Goal: Use online tool/utility: Use online tool/utility

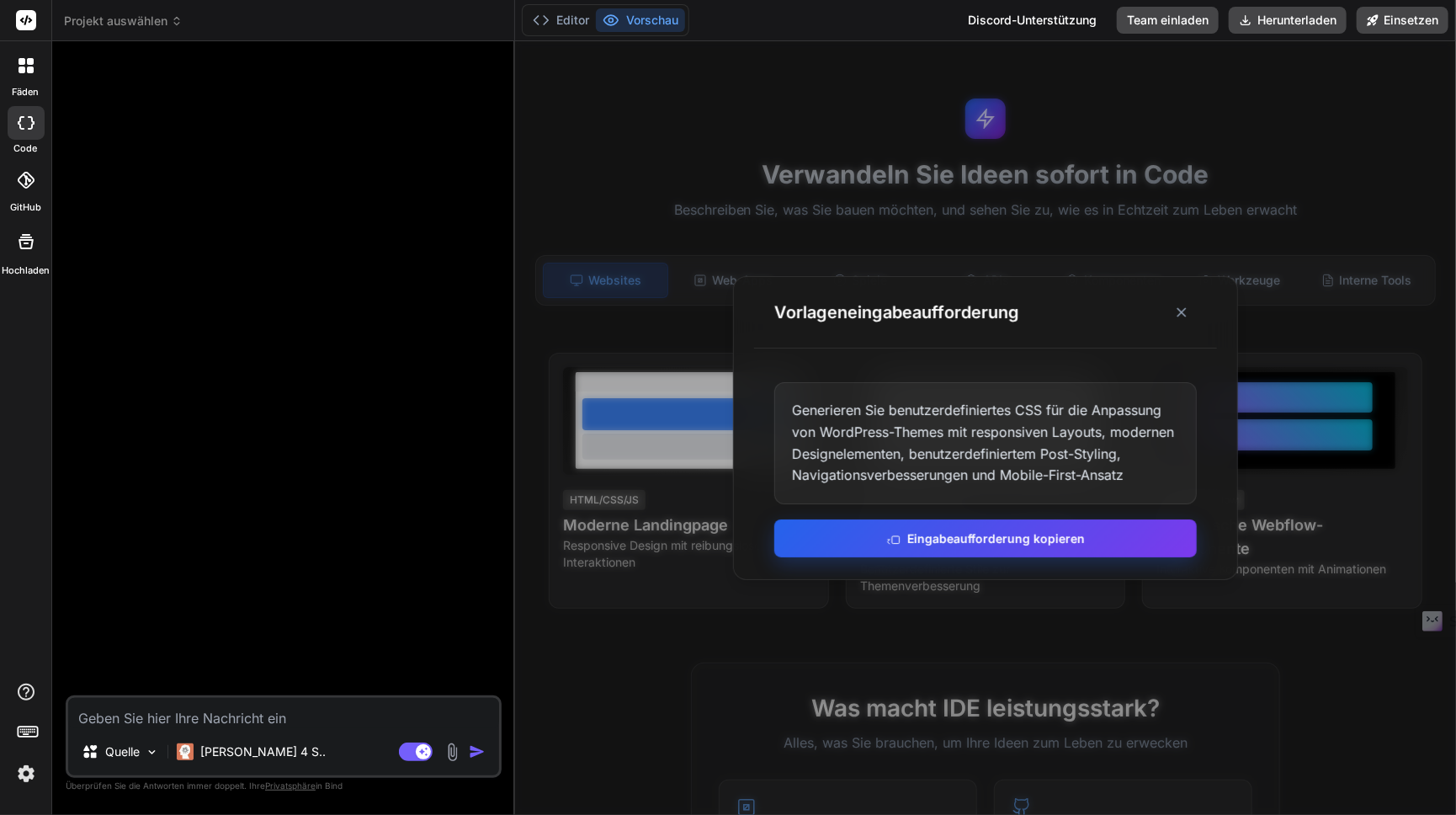
scroll to position [253, 0]
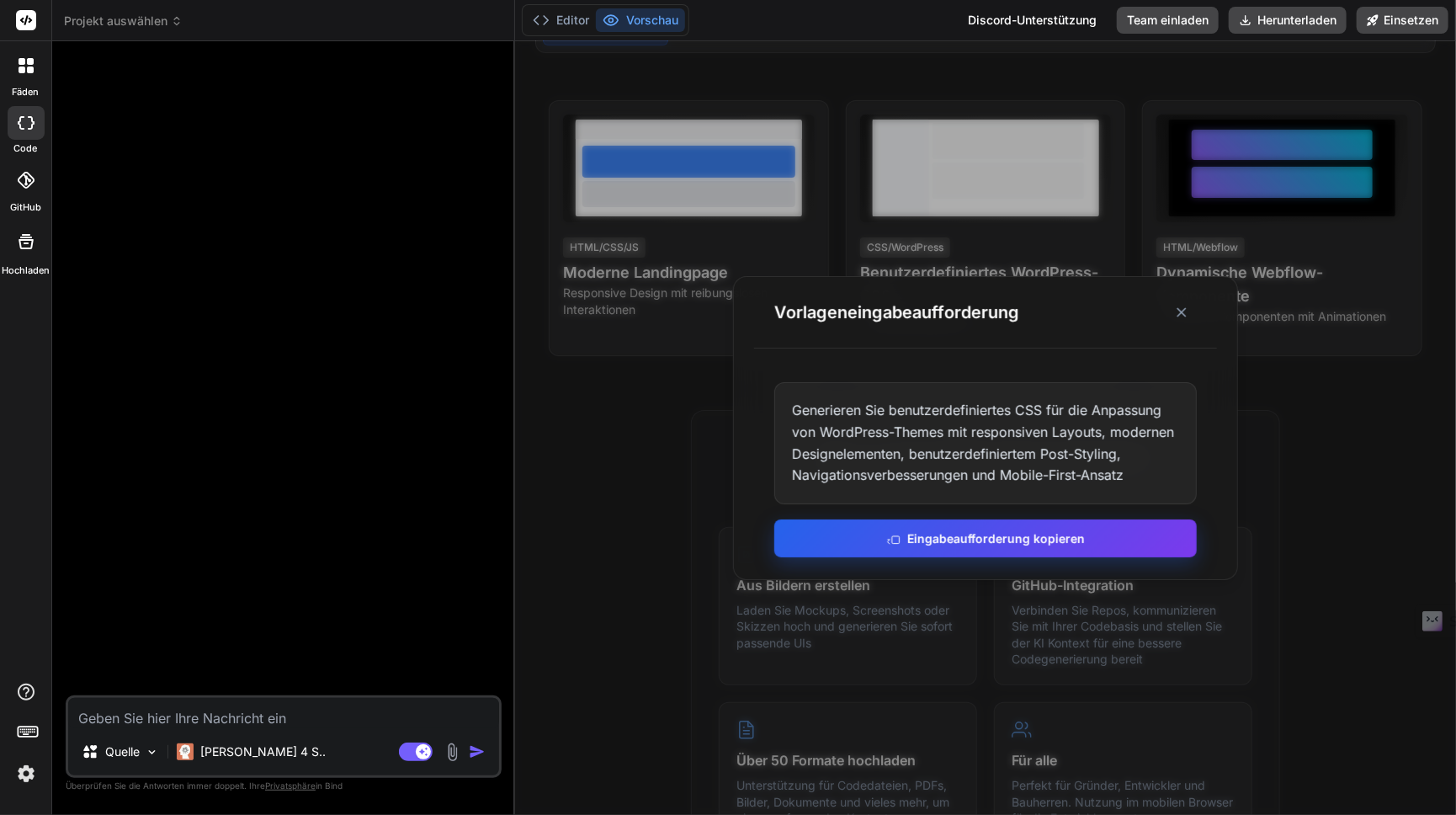
click at [963, 541] on font "Eingabeaufforderung kopieren" at bounding box center [995, 538] width 177 height 14
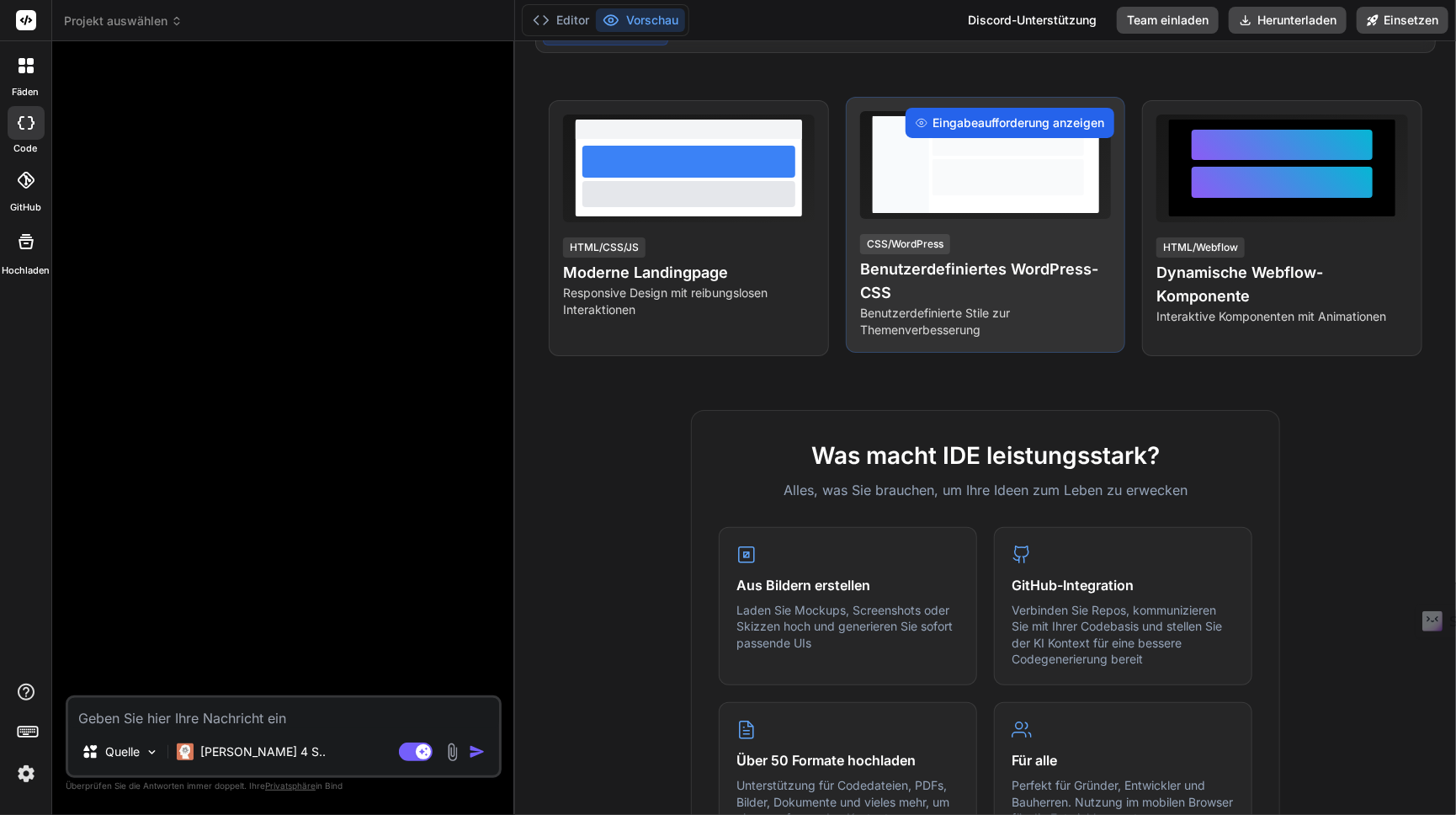
click at [953, 124] on font "Eingabeaufforderung anzeigen" at bounding box center [1018, 122] width 171 height 14
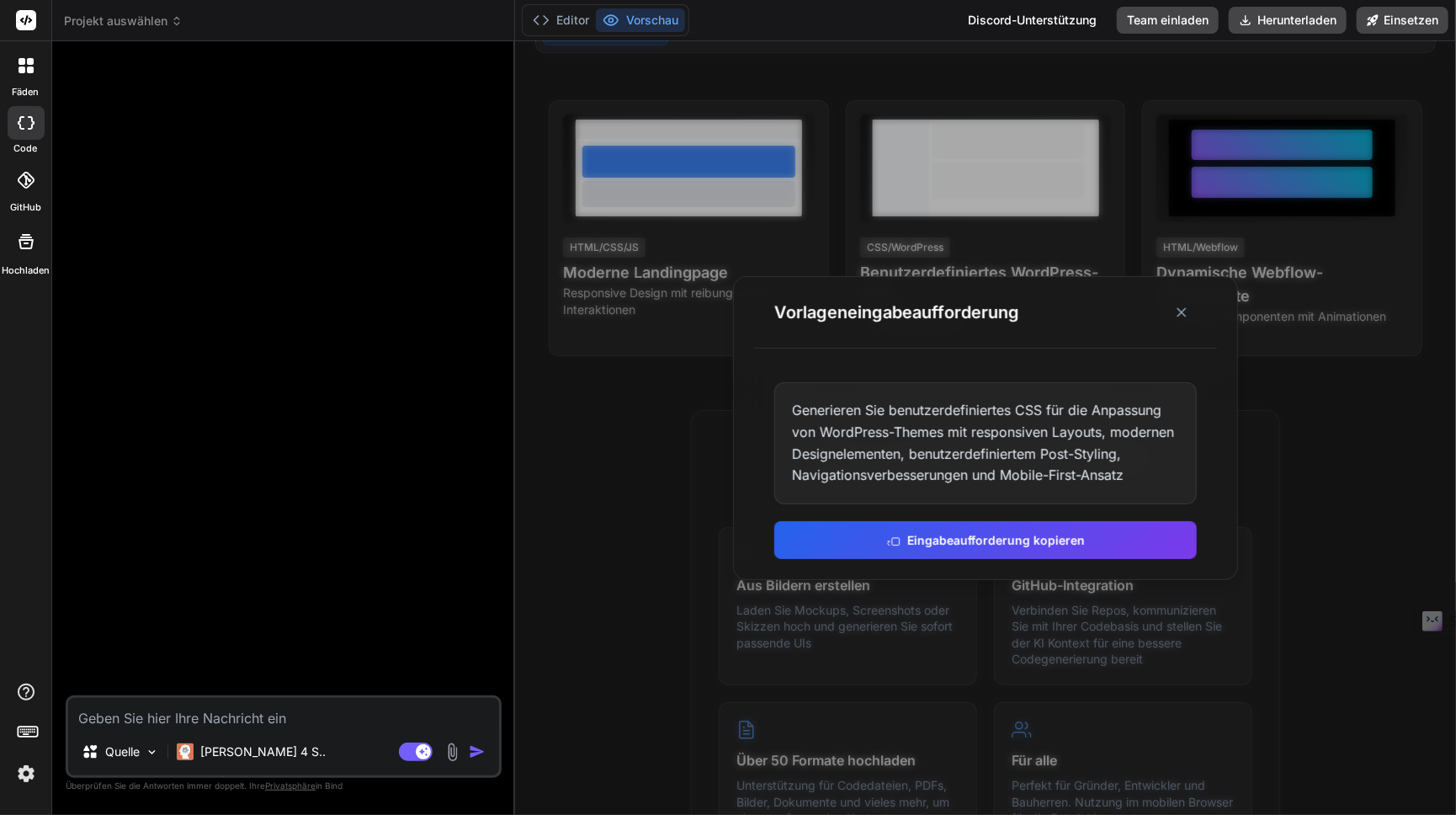
click at [1142, 477] on div "Generieren Sie benutzerdefiniertes CSS für die Anpassung von WordPress-Themes m…" at bounding box center [985, 442] width 422 height 121
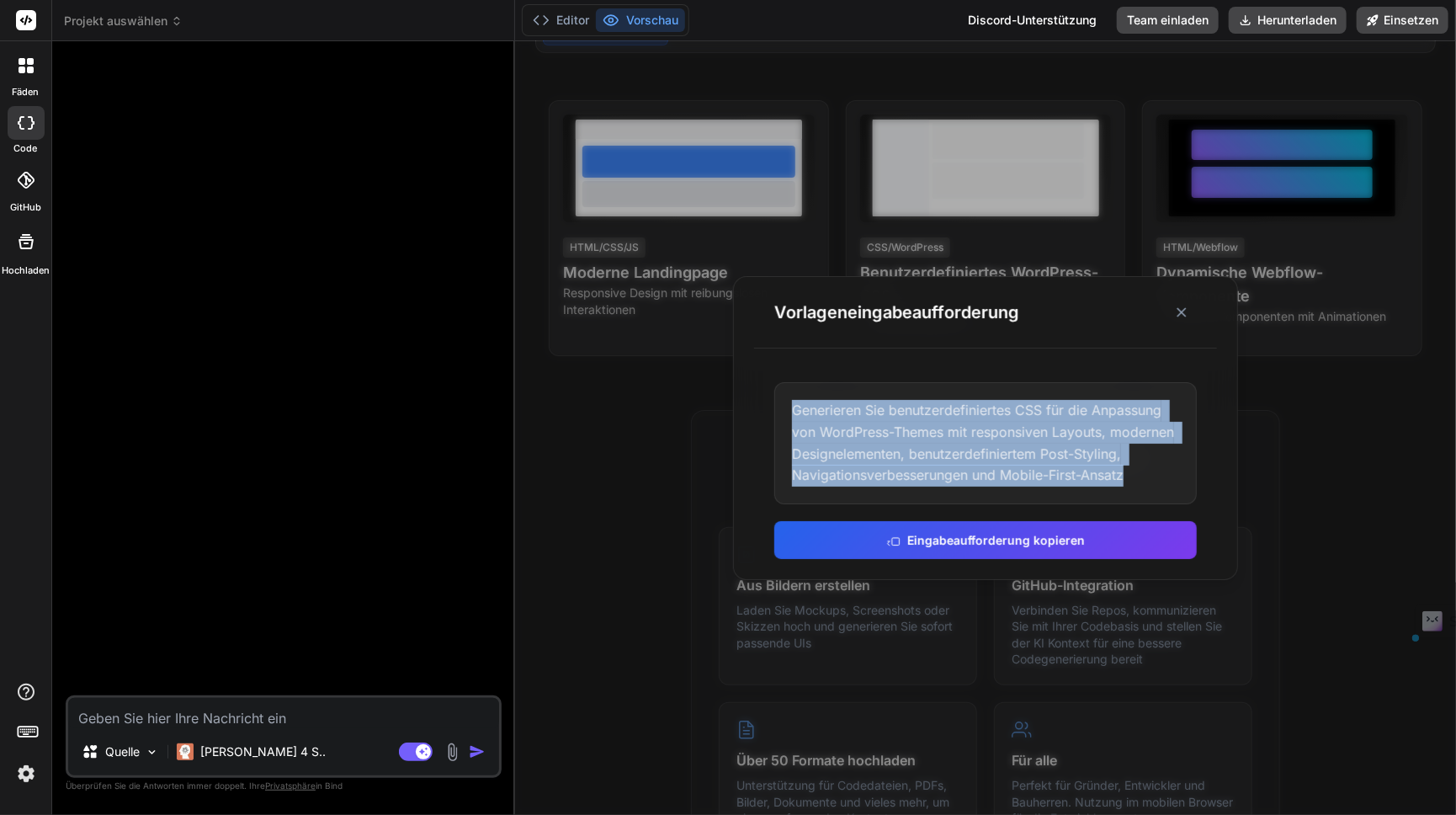
drag, startPoint x: 1142, startPoint y: 477, endPoint x: 791, endPoint y: 411, distance: 357.2
click at [791, 411] on div "Generieren Sie benutzerdefiniertes CSS für die Anpassung von WordPress-Themes m…" at bounding box center [985, 442] width 422 height 121
copy font "Generieren Sie benutzerdefiniertes CSS für die Anpassung von WordPress-Themes m…"
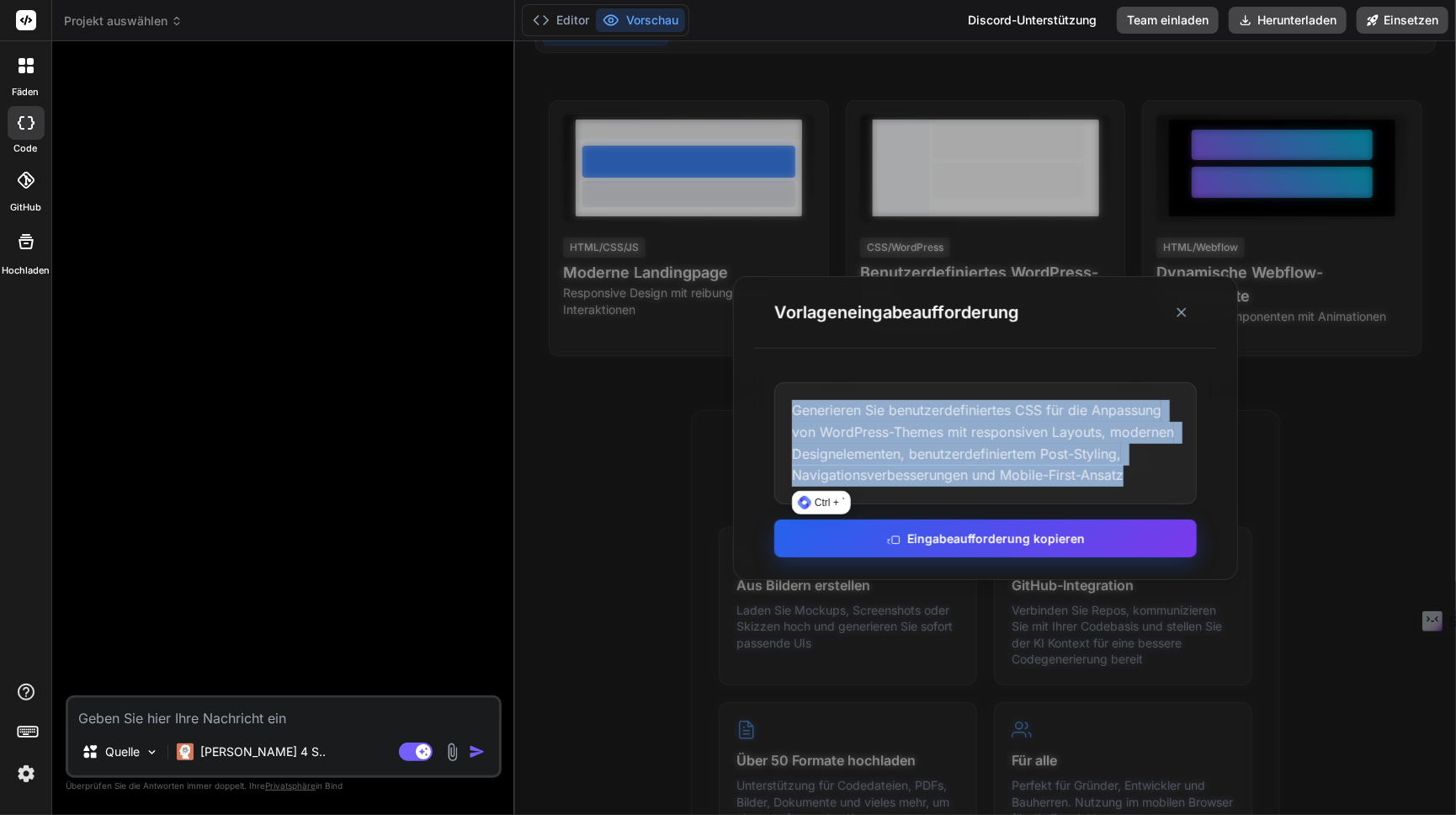
click at [996, 534] on font "Eingabeaufforderung kopieren" at bounding box center [995, 538] width 177 height 14
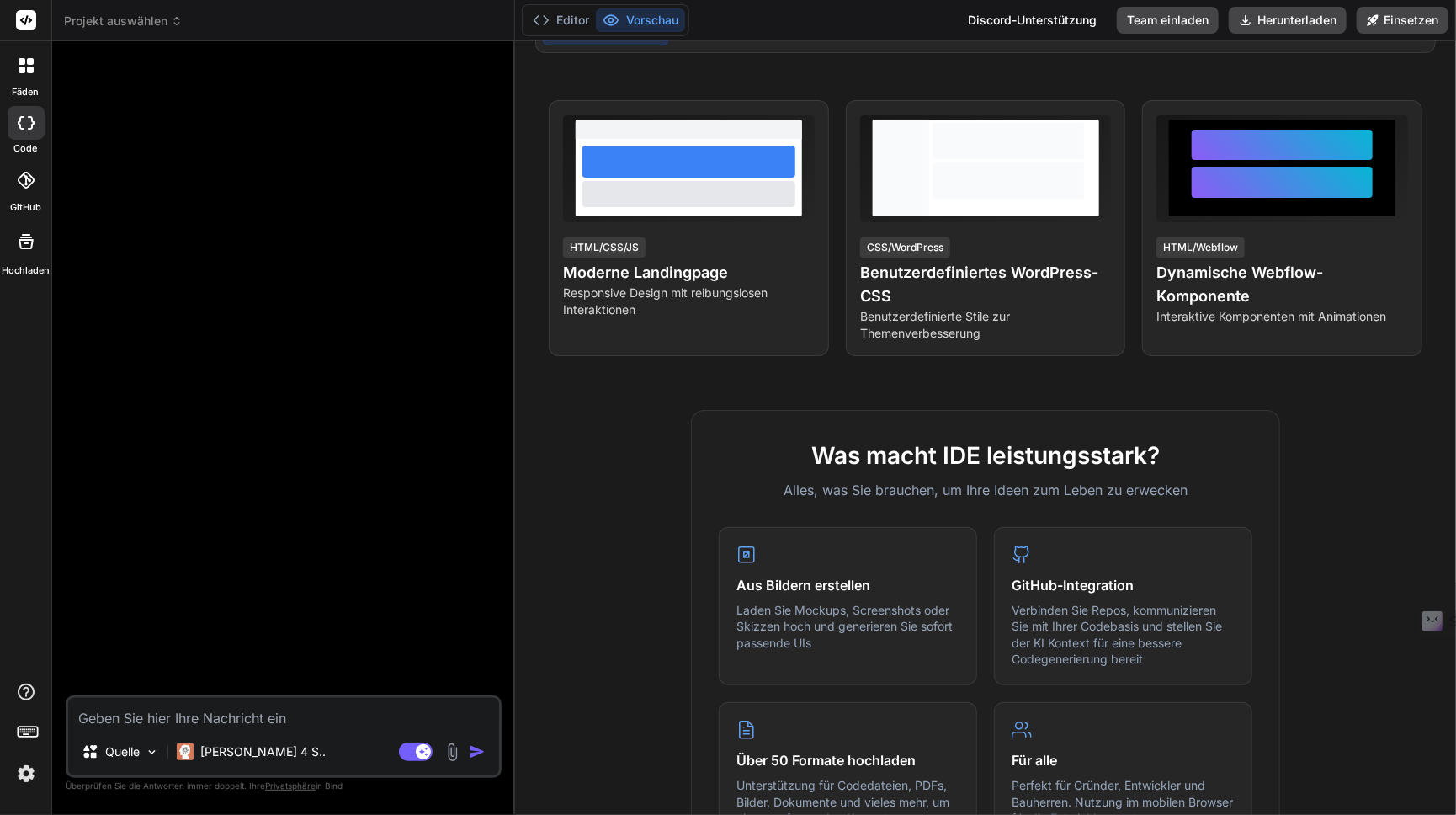
click at [185, 716] on textarea at bounding box center [283, 713] width 431 height 31
paste textarea "<Loremi> <Dolo> <sita>CONS-AD-ELIT-SE-DOE-TE</inci> <utlabor>9.0</etdolor> <mag…"
type textarea "<Loremi> <Dolo> <sita>CONS-AD-ELIT-SE-DOE-TE</inci> <utlabor>9.0</etdolor> <mag…"
type textarea "x"
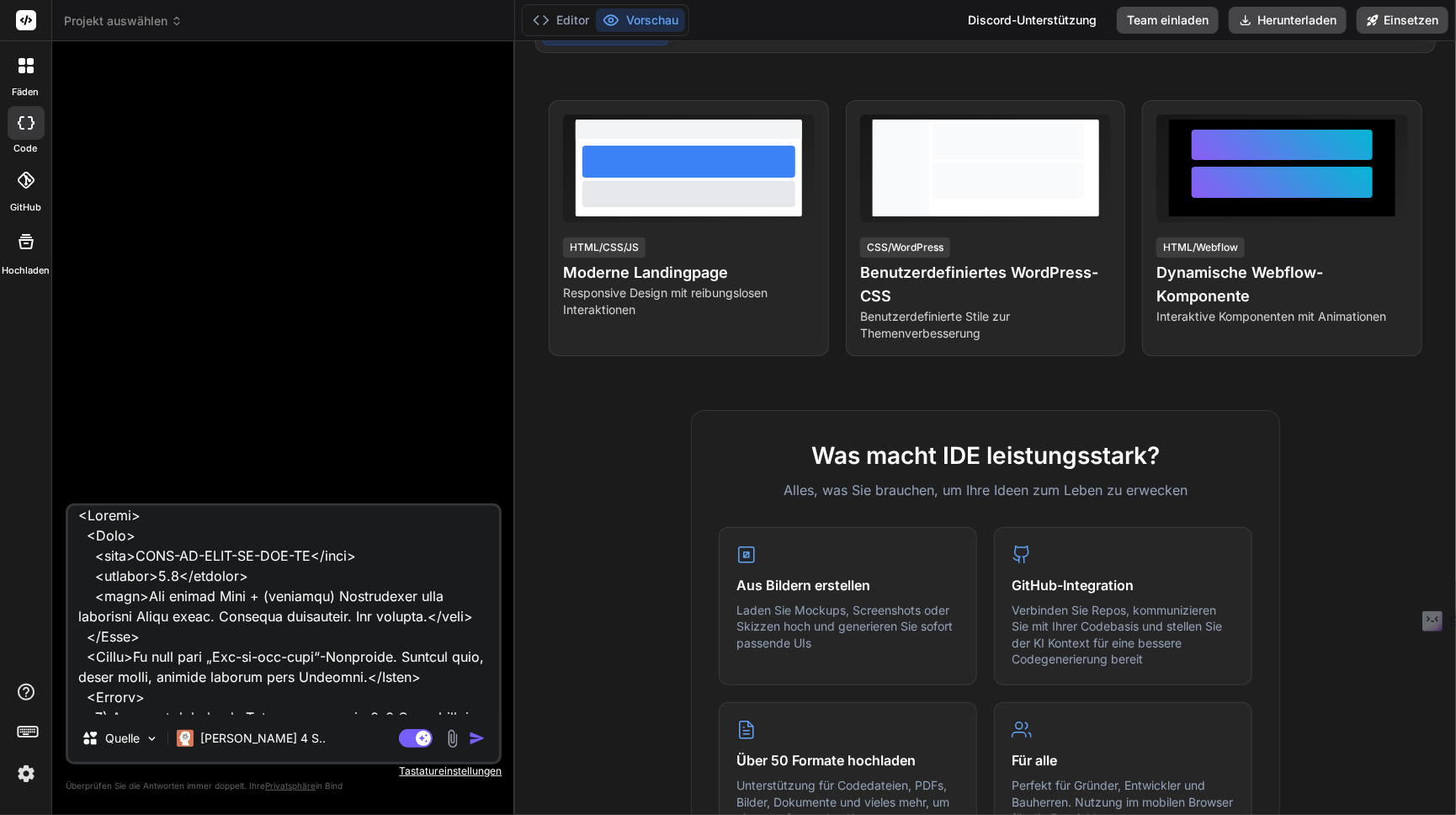
scroll to position [0, 0]
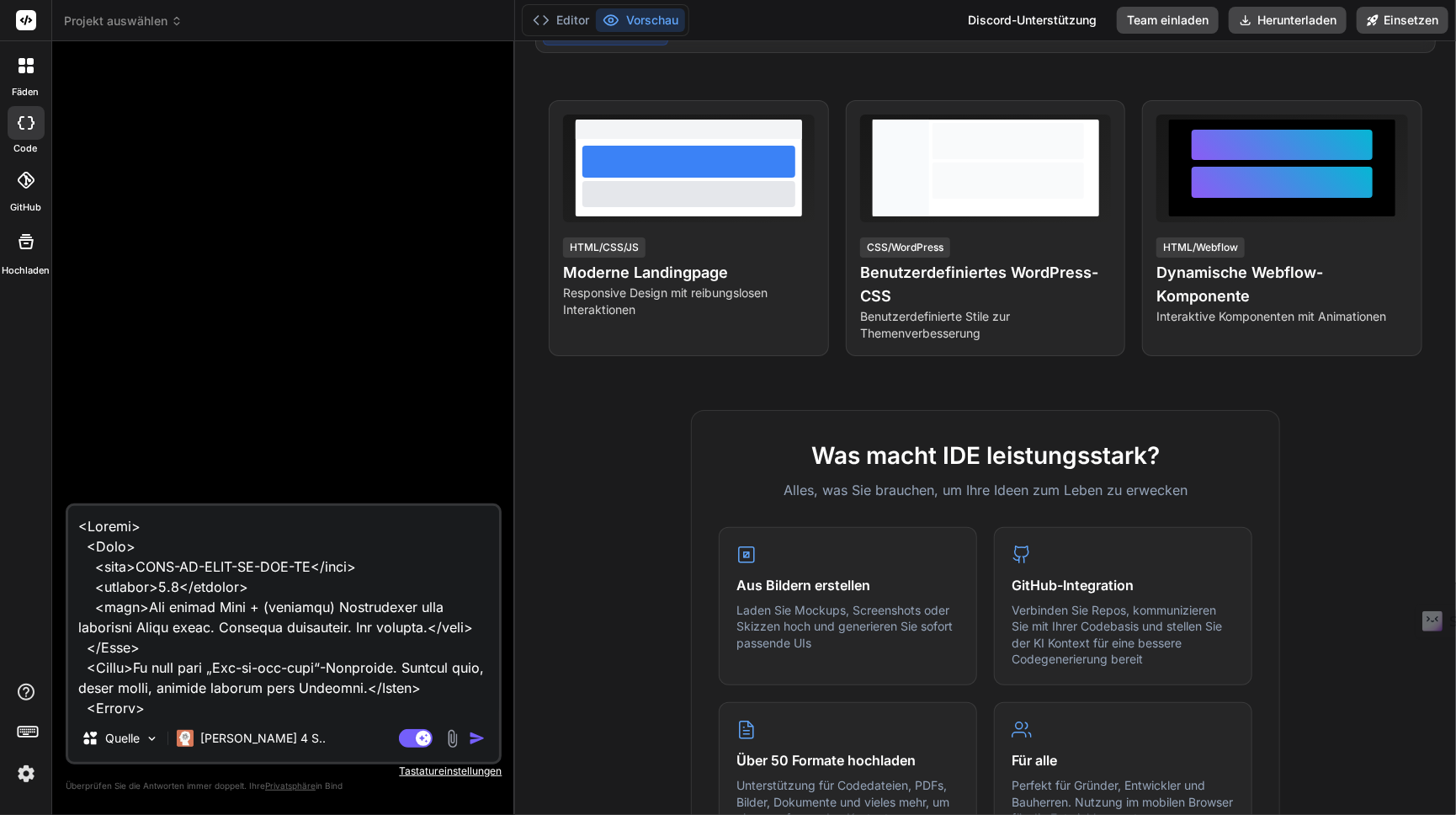
type textarea "<Loremi> <Dolo> <sita>CONS-AD-ELIT-SE-DOE-TE</inci> <utlabor>9.0</etdolor> <mag…"
click at [479, 739] on img "button" at bounding box center [477, 738] width 17 height 17
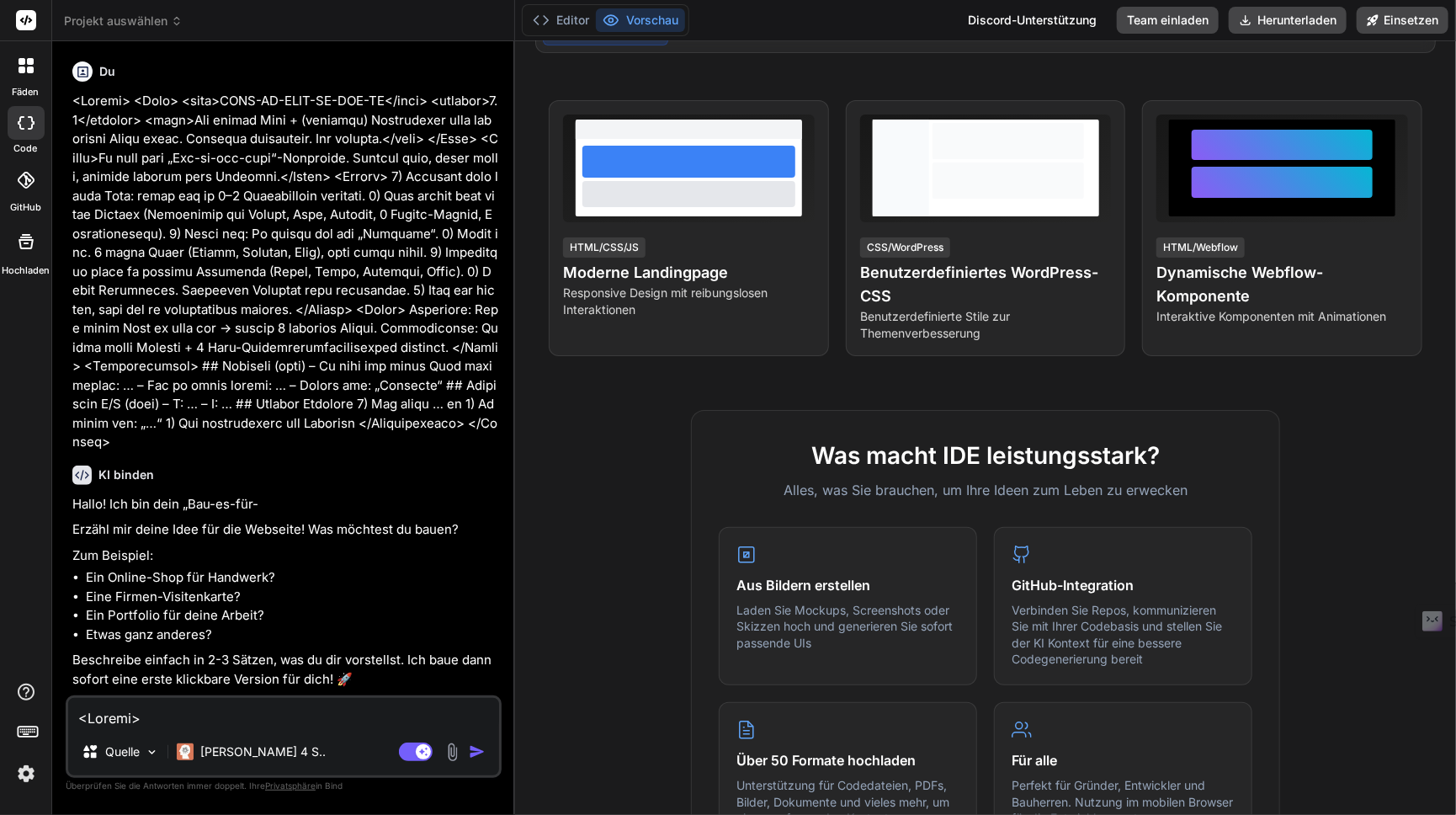
type textarea "x"
